Goal: Task Accomplishment & Management: Complete application form

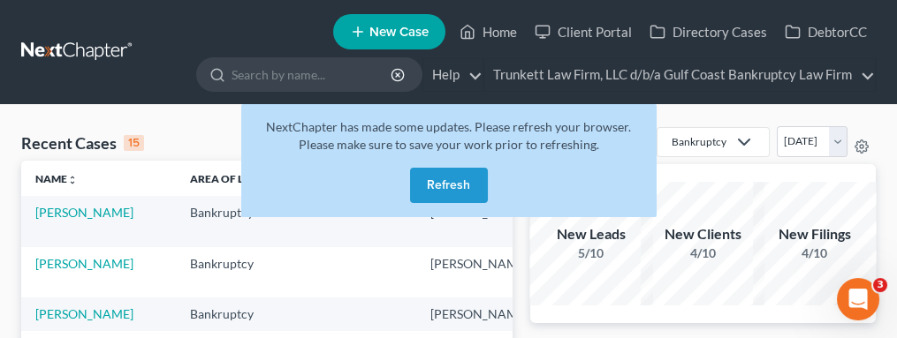
click at [450, 187] on button "Refresh" at bounding box center [449, 185] width 78 height 35
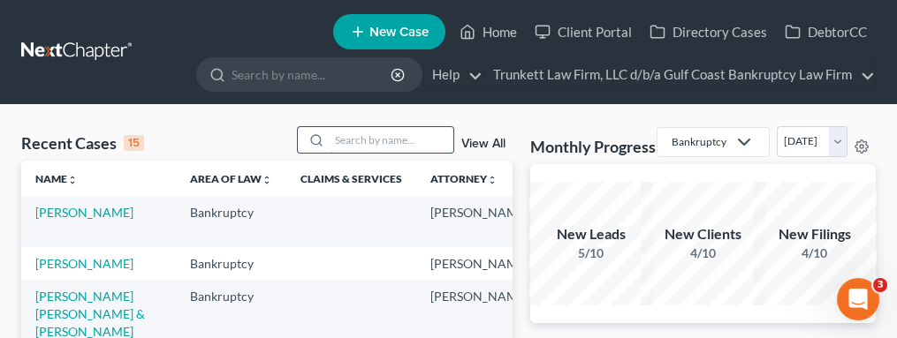
drag, startPoint x: 353, startPoint y: 140, endPoint x: 343, endPoint y: 127, distance: 16.3
click at [353, 138] on input "search" at bounding box center [392, 140] width 124 height 26
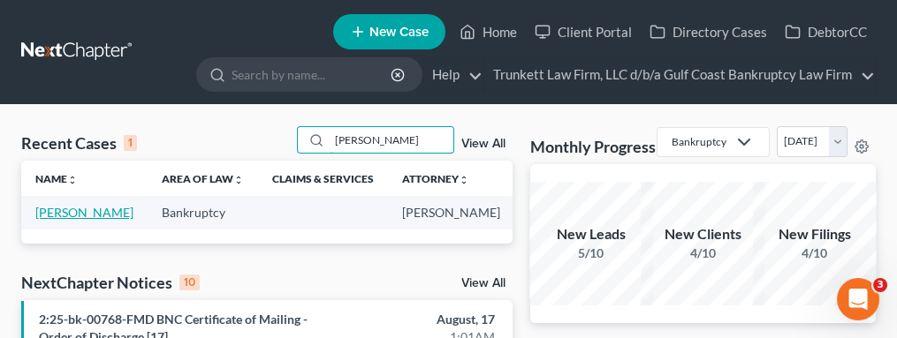
type input "[PERSON_NAME]"
click at [64, 216] on link "[PERSON_NAME]" at bounding box center [84, 212] width 98 height 15
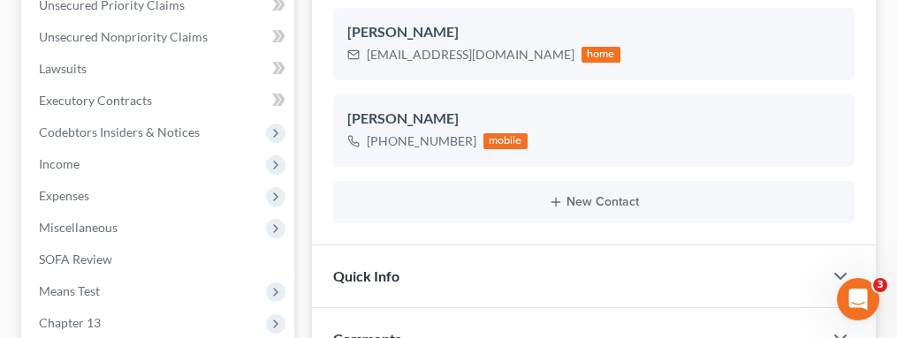
scroll to position [471, 0]
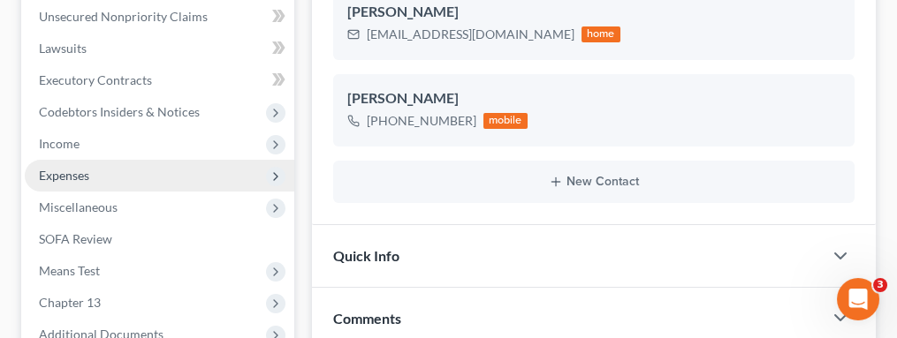
click at [72, 176] on span "Expenses" at bounding box center [64, 175] width 50 height 15
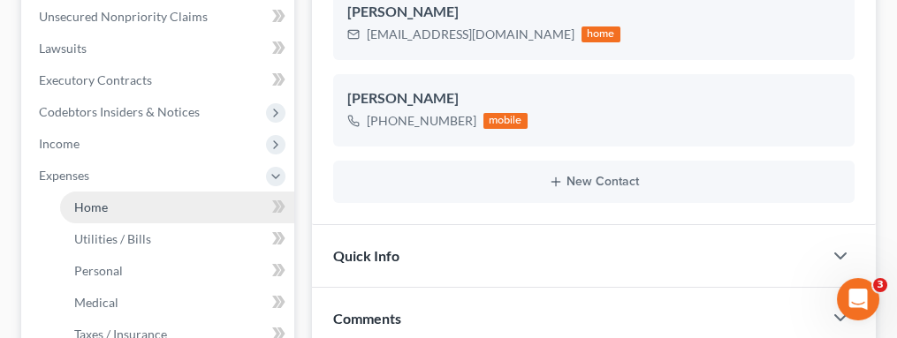
click at [109, 201] on link "Home" at bounding box center [177, 208] width 234 height 32
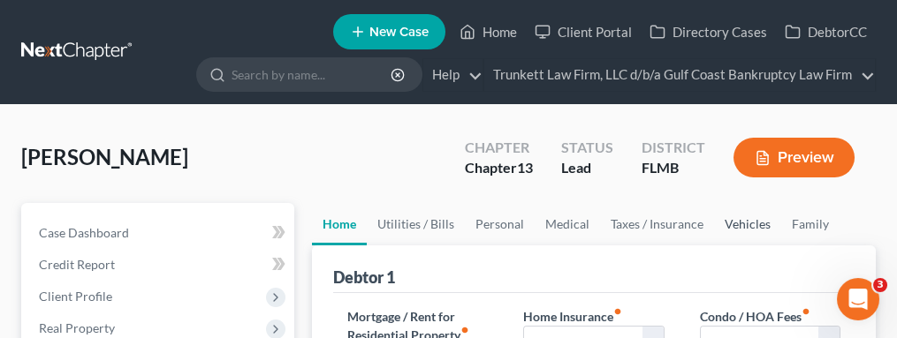
click at [727, 222] on link "Vehicles" at bounding box center [747, 224] width 67 height 42
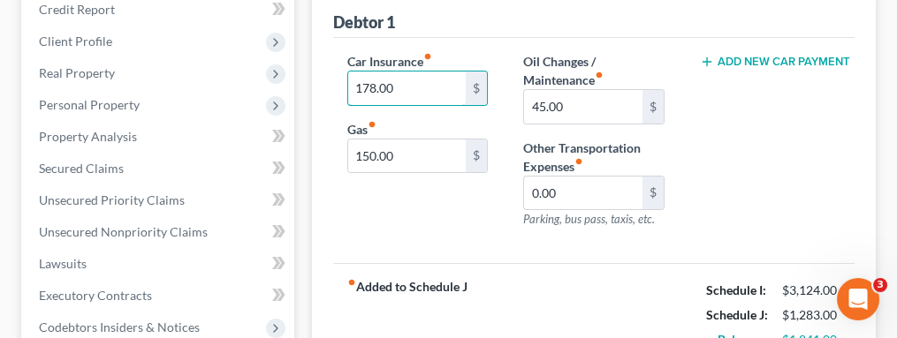
scroll to position [235, 0]
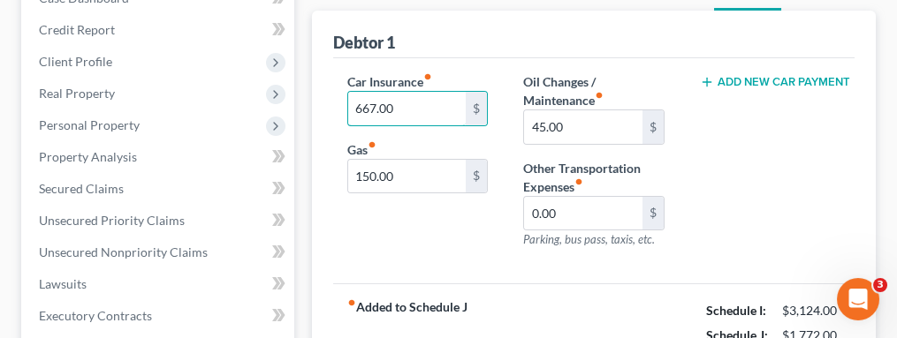
type input "667.00"
click at [411, 219] on div "Car Insurance fiber_manual_record 667.00 $ Gas fiber_manual_record 150.00 $" at bounding box center [418, 167] width 176 height 191
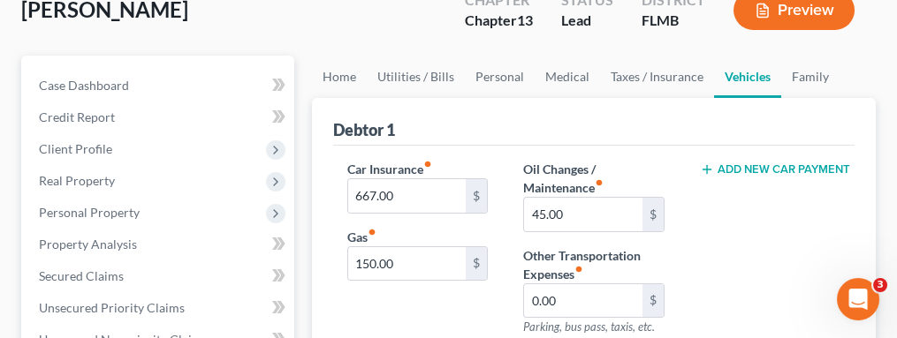
scroll to position [118, 0]
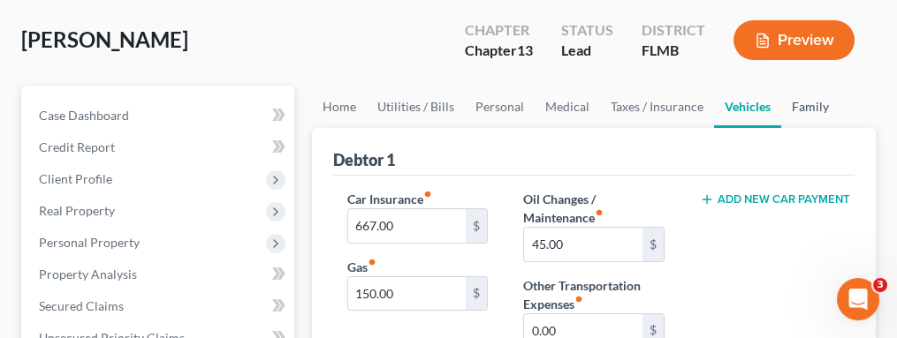
click at [794, 103] on link "Family" at bounding box center [810, 107] width 58 height 42
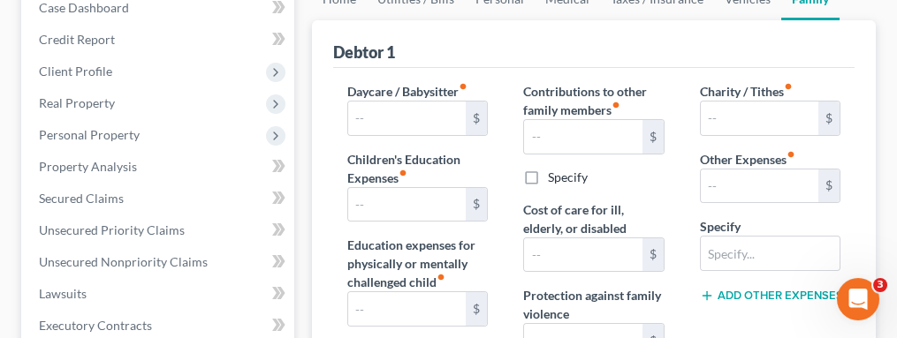
scroll to position [118, 0]
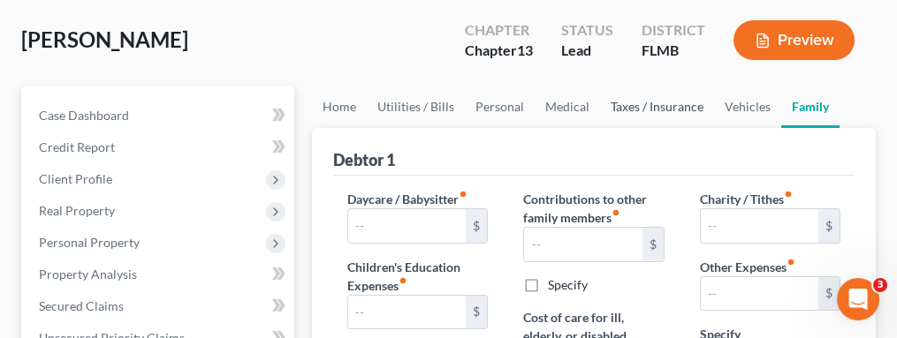
click at [687, 103] on link "Taxes / Insurance" at bounding box center [657, 107] width 114 height 42
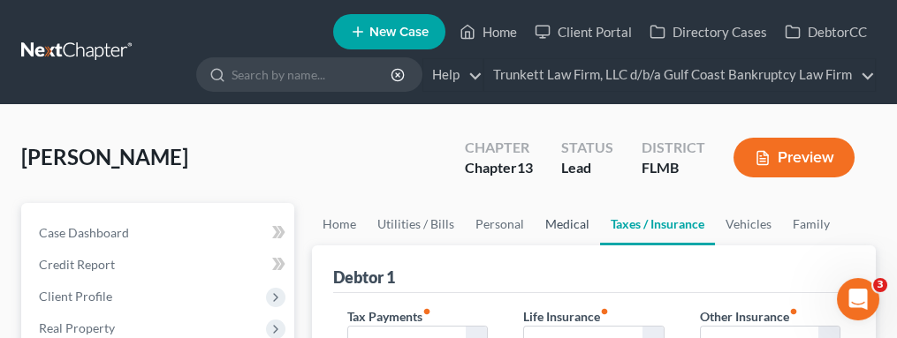
click at [550, 219] on link "Medical" at bounding box center [567, 224] width 65 height 42
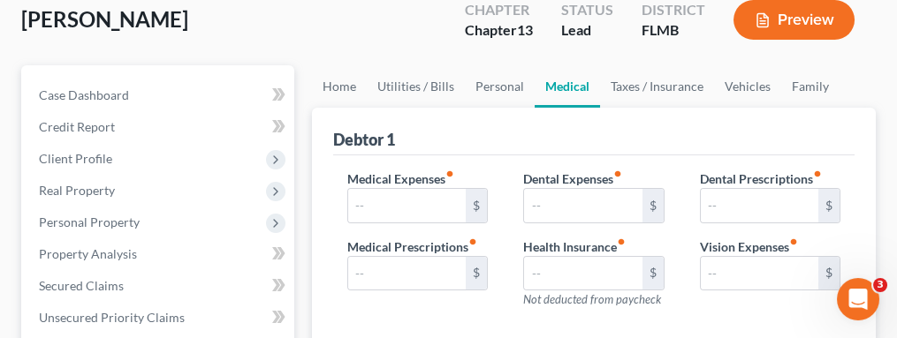
scroll to position [118, 0]
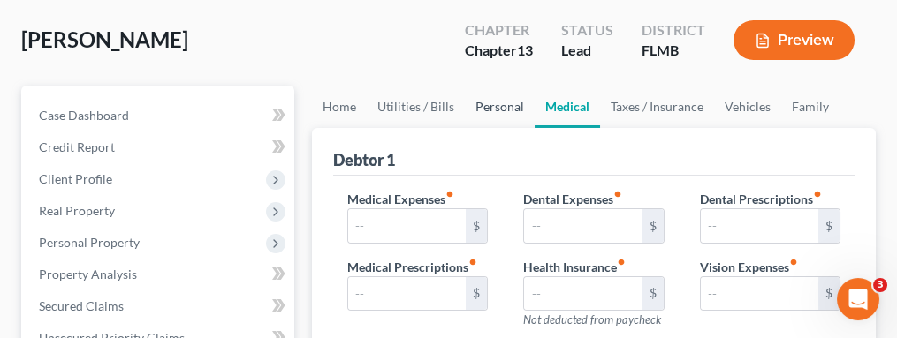
click at [496, 102] on link "Personal" at bounding box center [500, 107] width 70 height 42
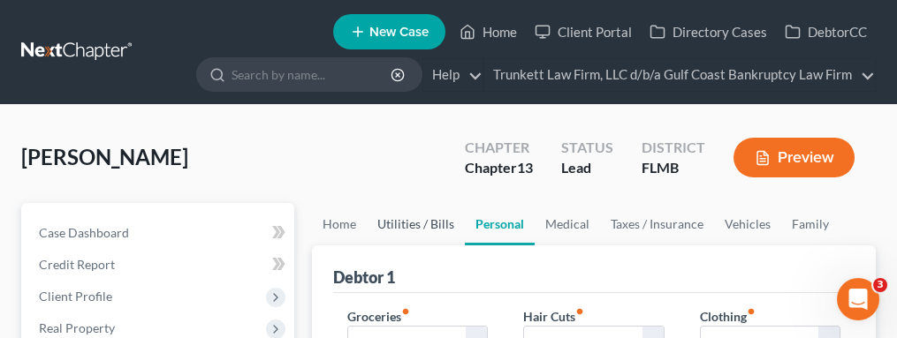
click at [396, 229] on link "Utilities / Bills" at bounding box center [416, 224] width 98 height 42
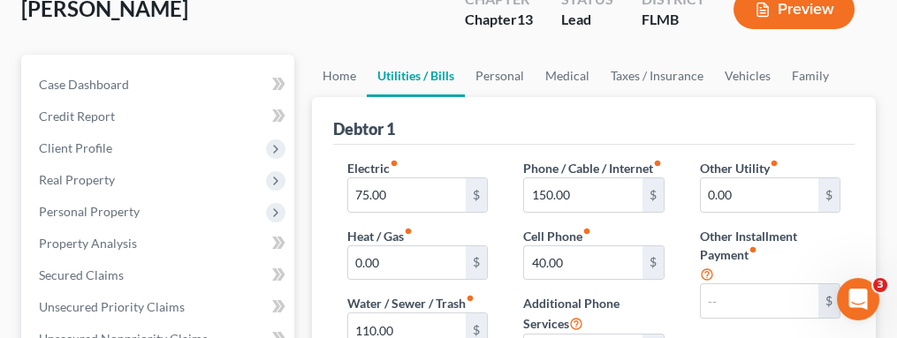
scroll to position [118, 0]
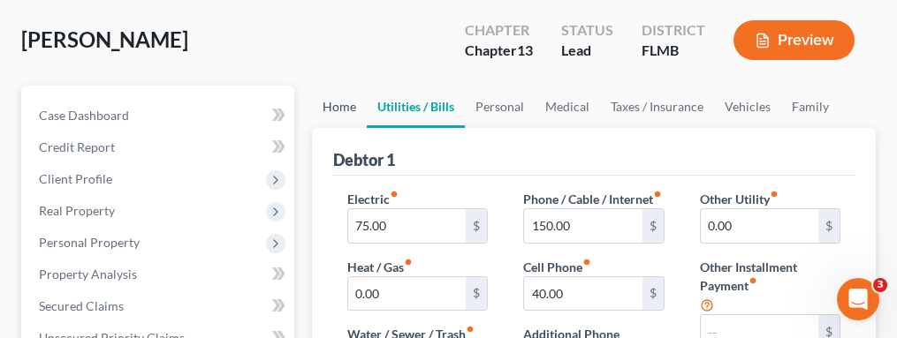
click at [330, 102] on link "Home" at bounding box center [339, 107] width 55 height 42
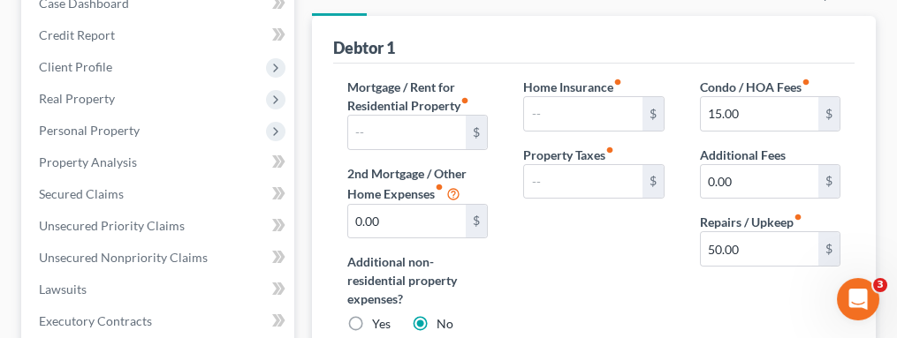
scroll to position [235, 0]
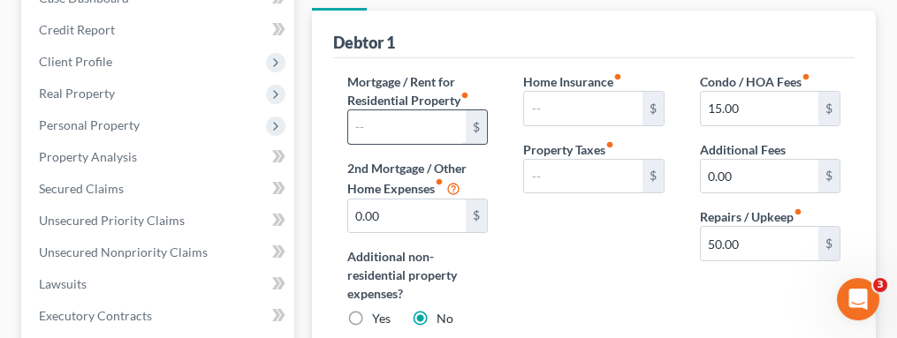
click at [401, 123] on input "text" at bounding box center [407, 127] width 118 height 34
type input "1,289.00"
click at [541, 266] on div "Home Insurance fiber_manual_record $ Property Taxes fiber_manual_record $" at bounding box center [593, 207] width 176 height 270
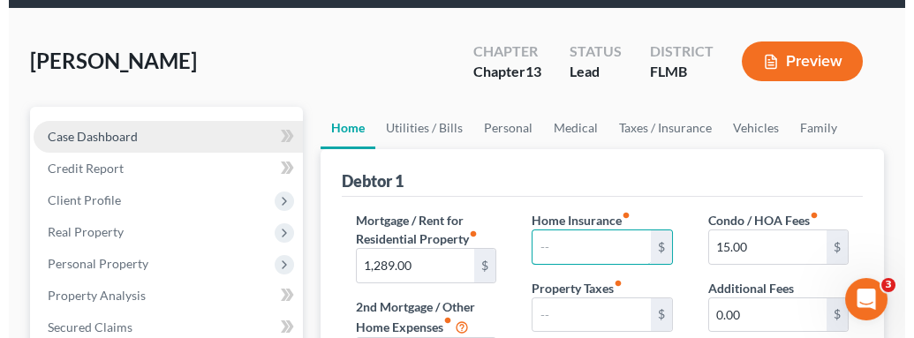
scroll to position [118, 0]
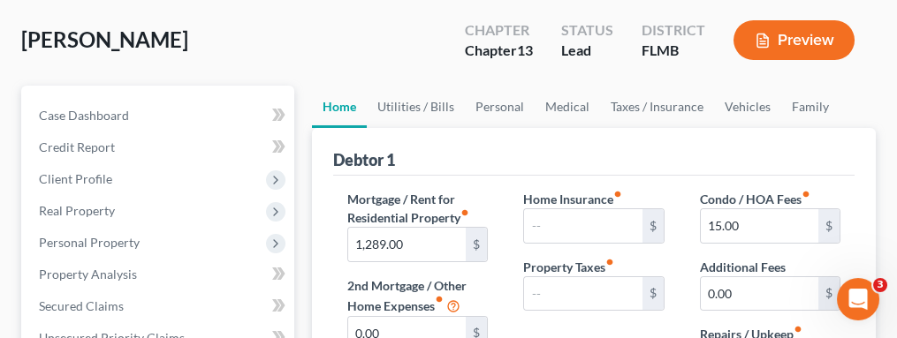
click at [809, 41] on button "Preview" at bounding box center [793, 40] width 121 height 40
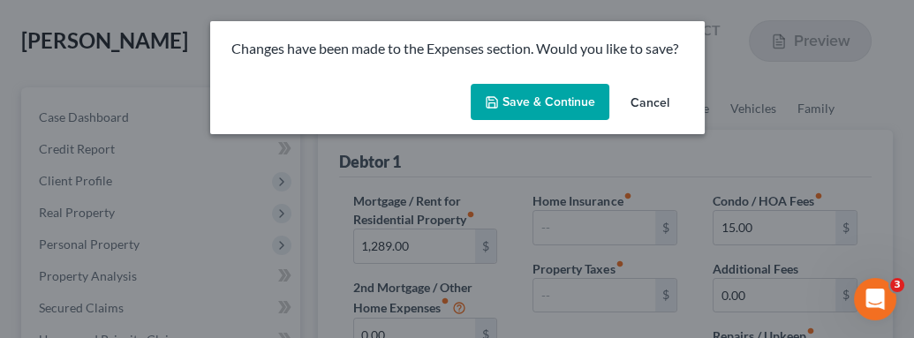
click at [532, 97] on button "Save & Continue" at bounding box center [540, 102] width 139 height 37
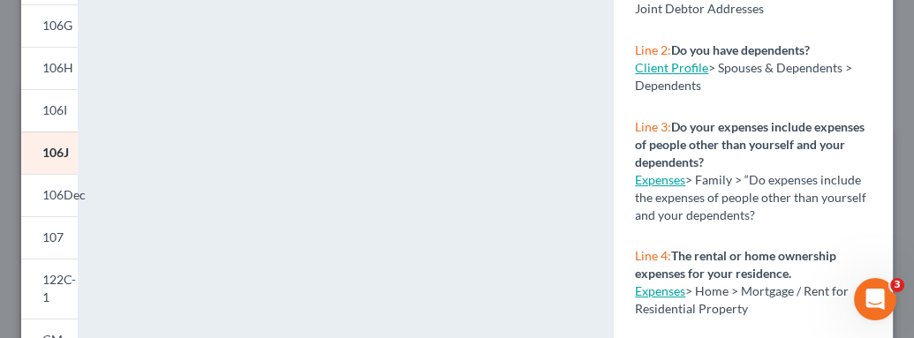
scroll to position [0, 0]
